Goal: Transaction & Acquisition: Purchase product/service

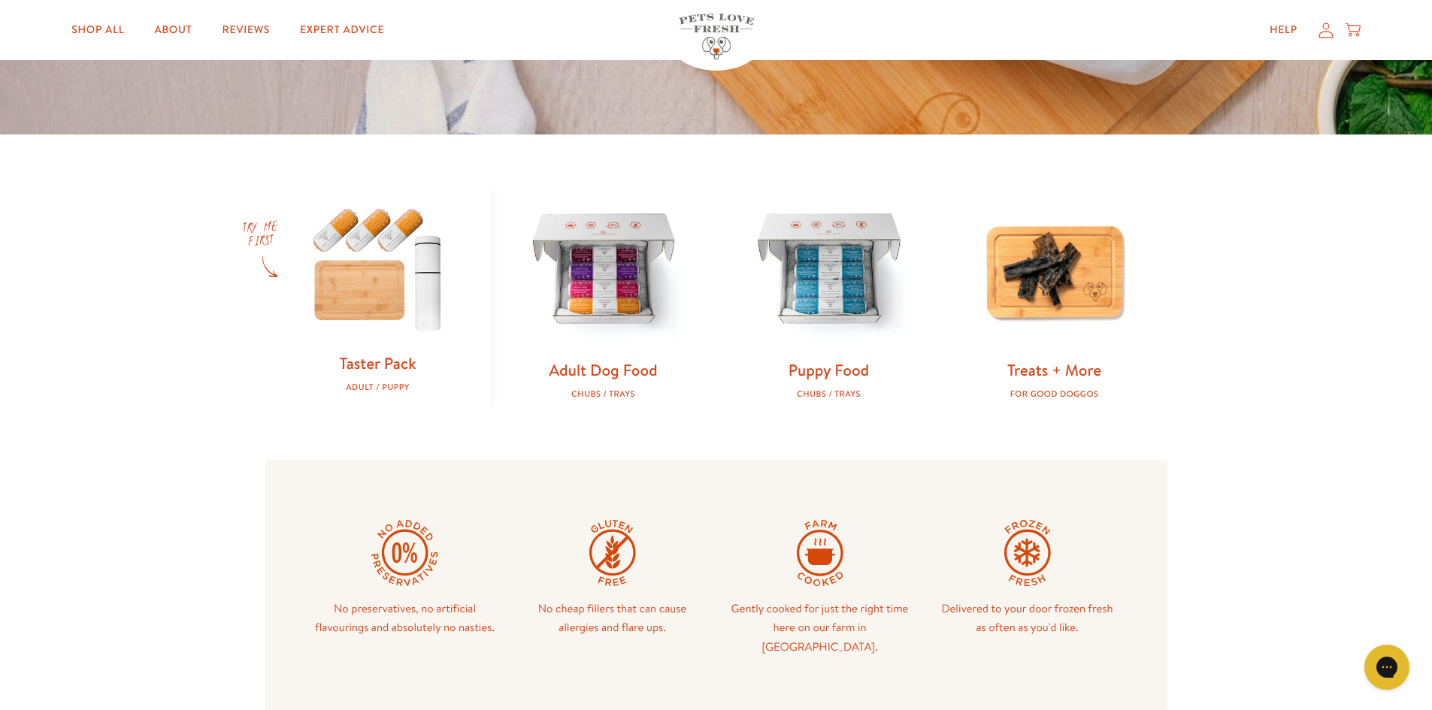
scroll to position [451, 0]
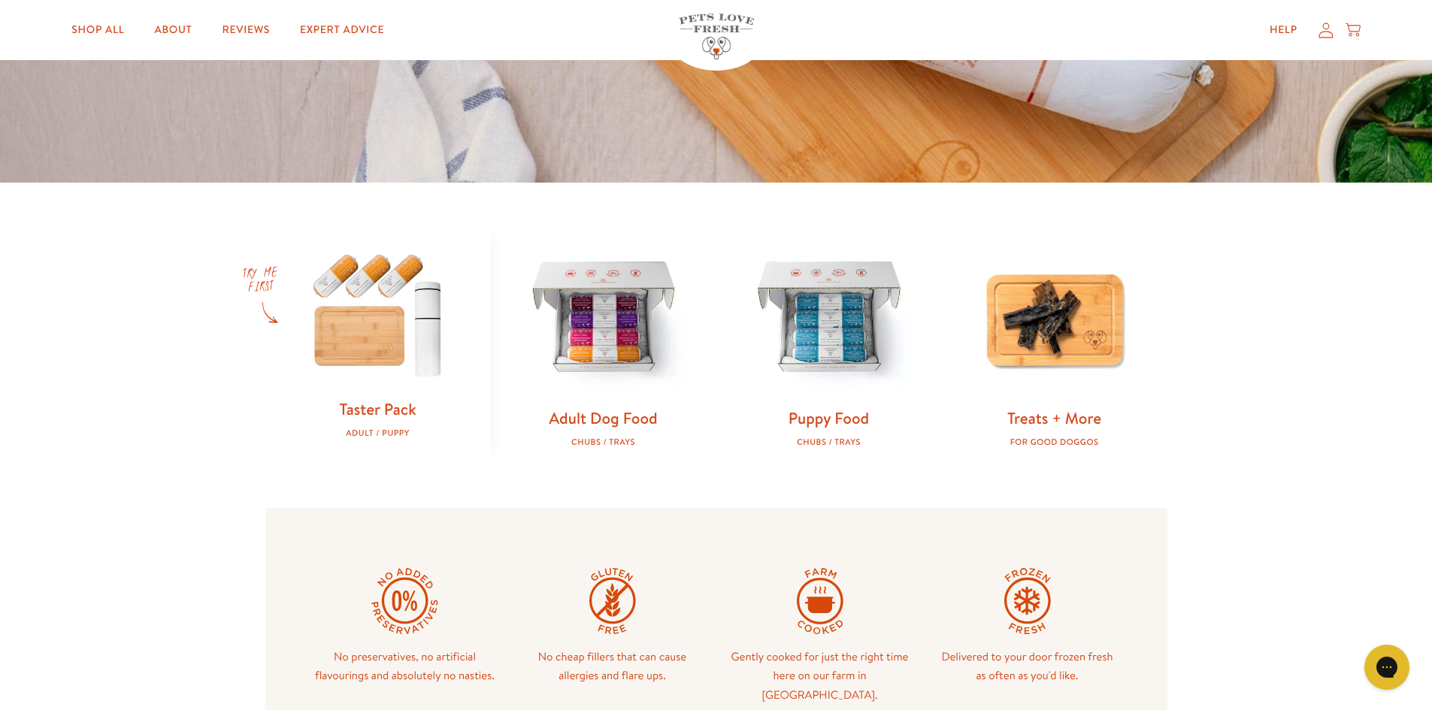
click at [341, 320] on img at bounding box center [377, 314] width 177 height 171
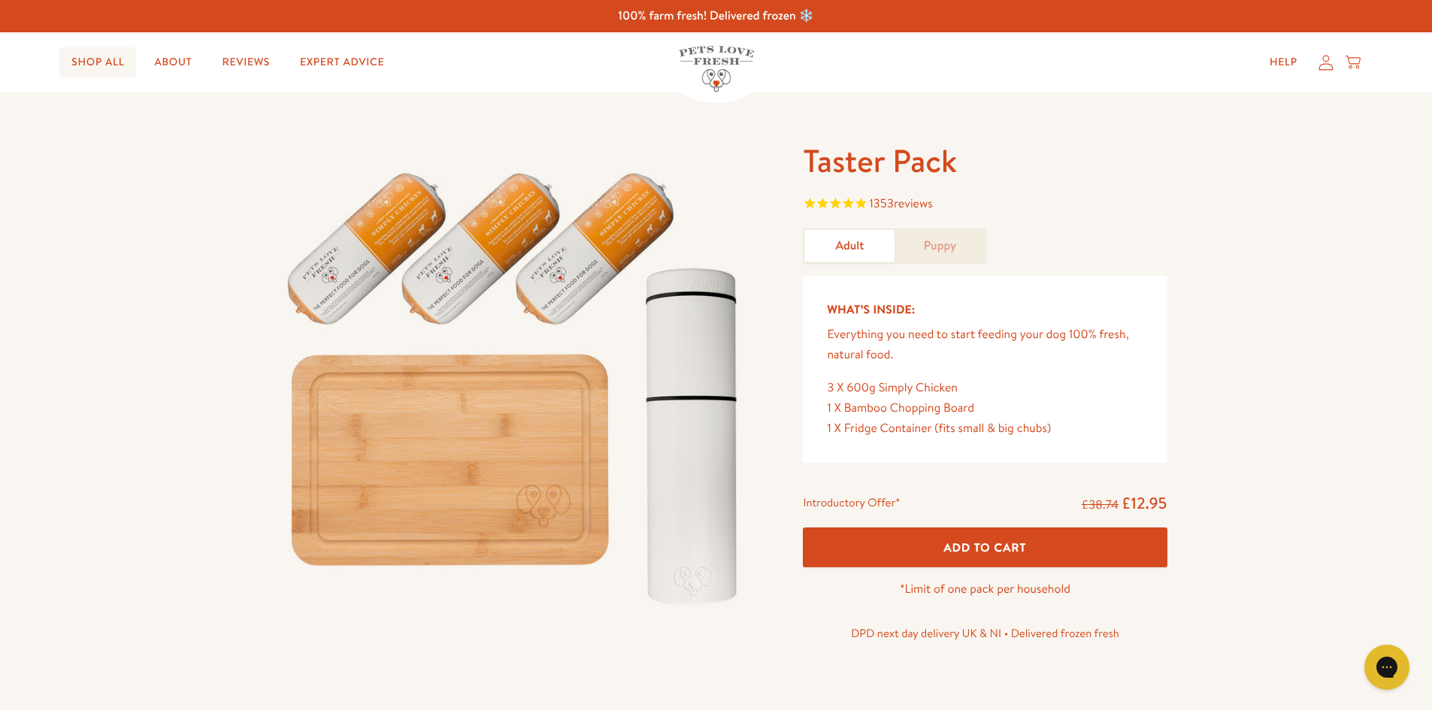
click at [96, 60] on link "Shop All" at bounding box center [97, 62] width 77 height 30
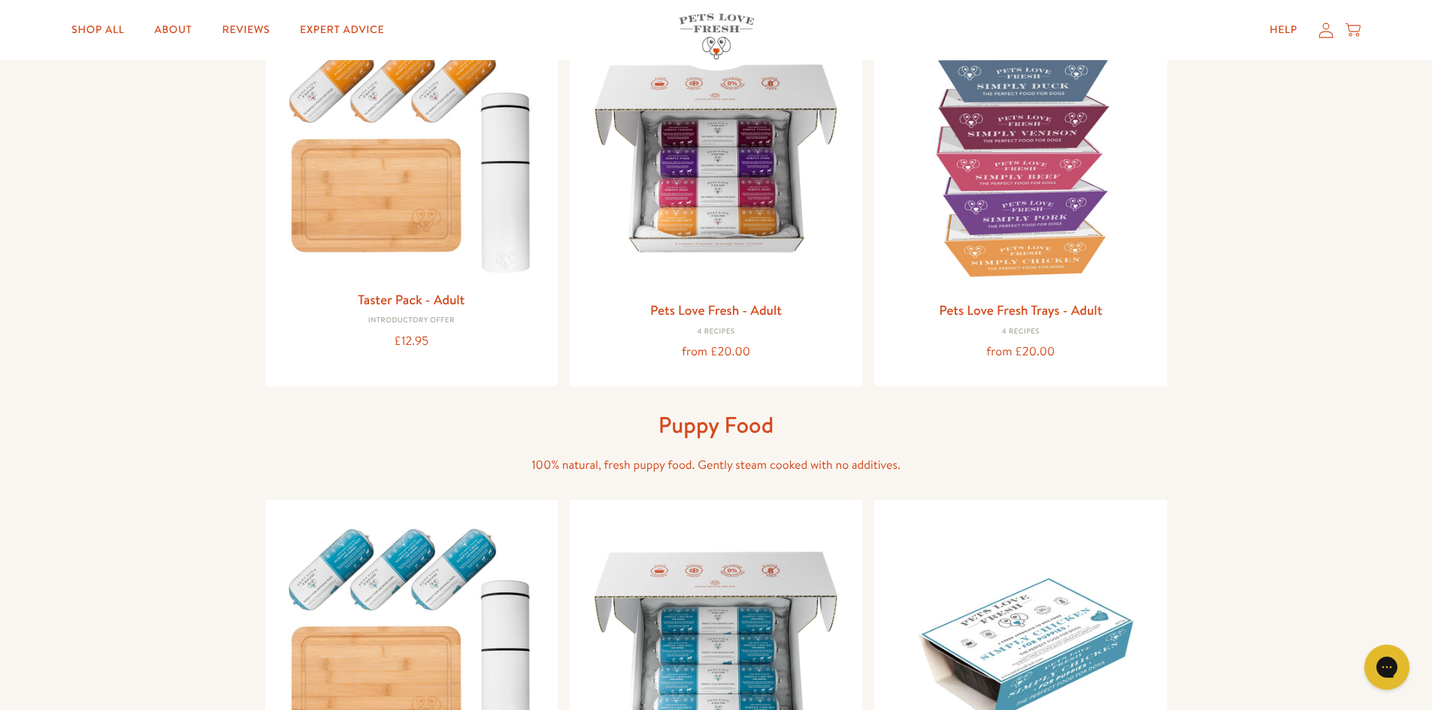
scroll to position [226, 0]
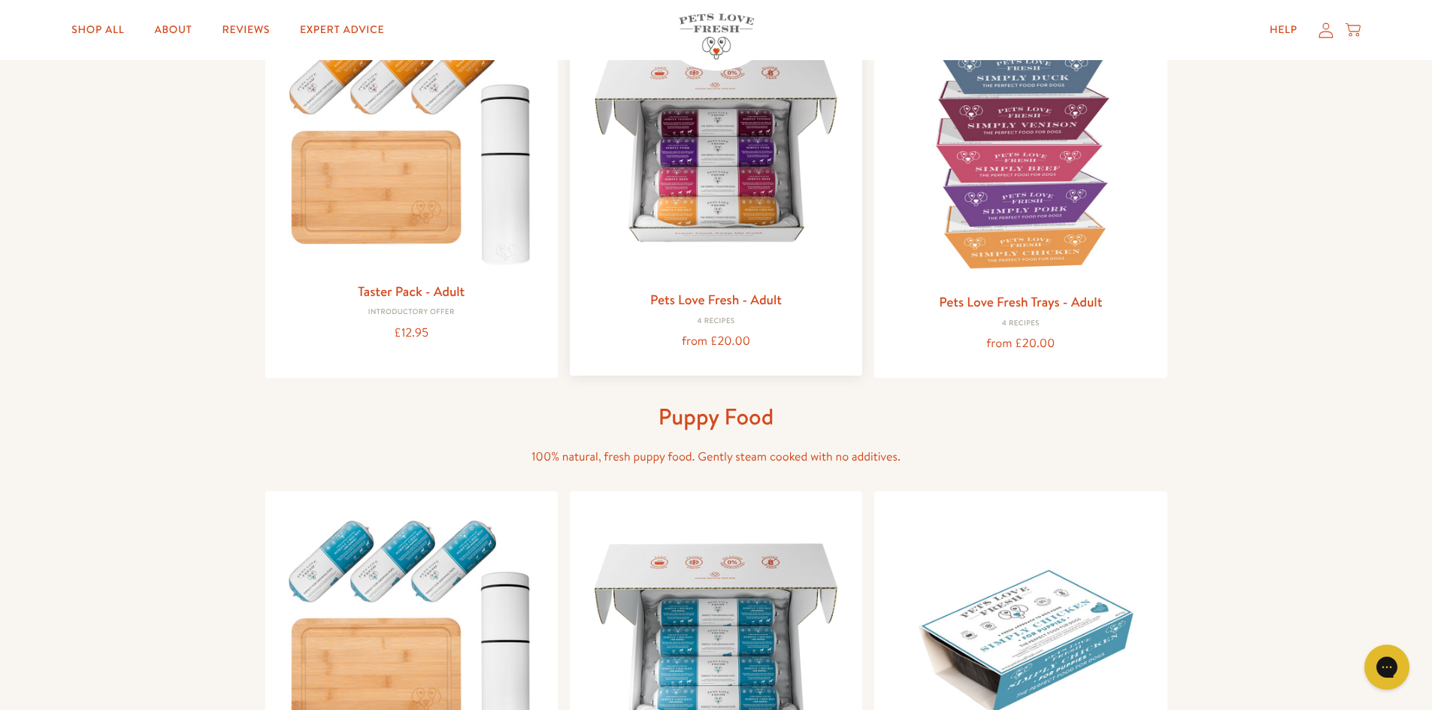
click at [731, 183] on img at bounding box center [716, 148] width 268 height 268
